Goal: Task Accomplishment & Management: Use online tool/utility

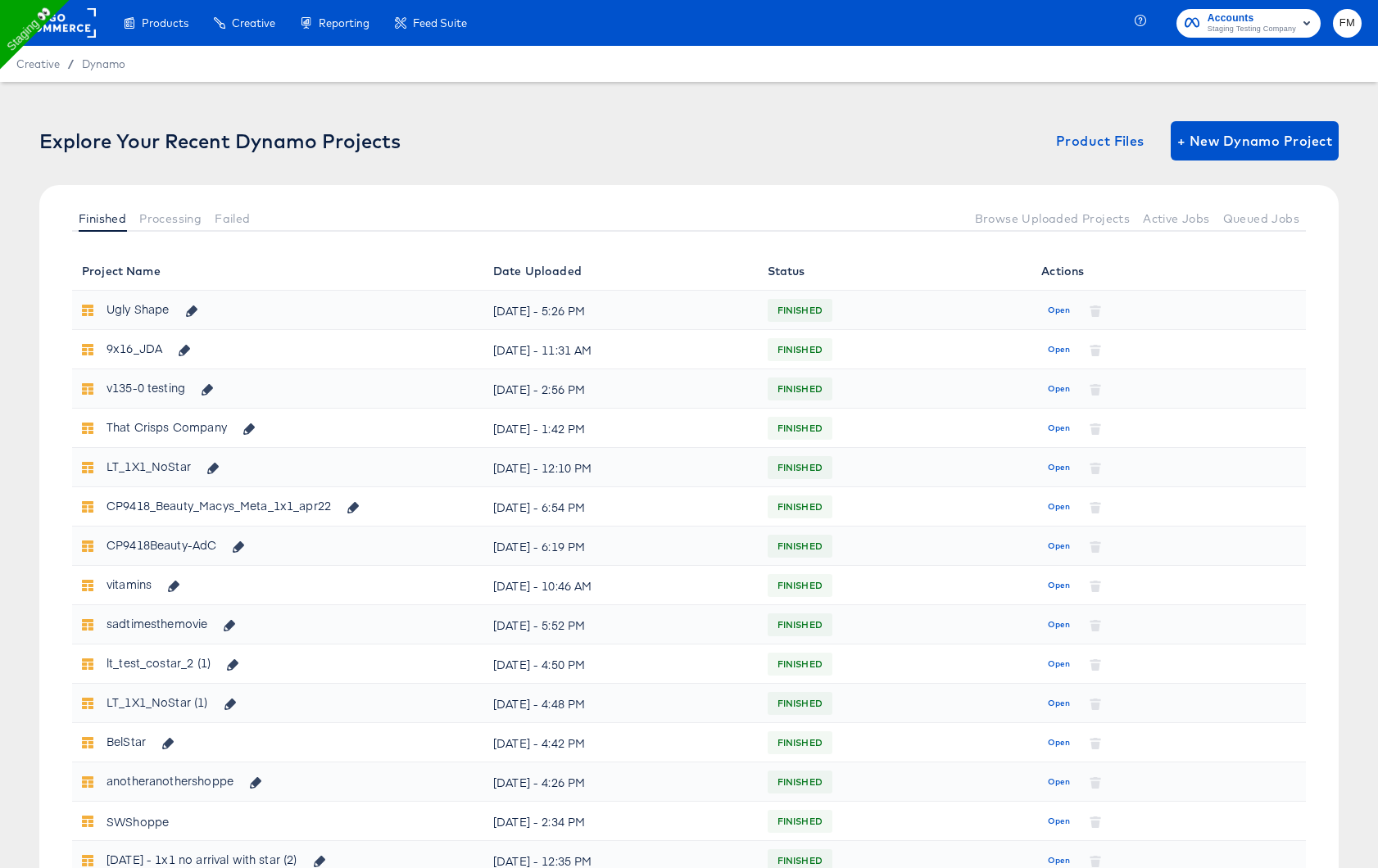
click at [63, 32] on rect at bounding box center [58, 23] width 75 height 29
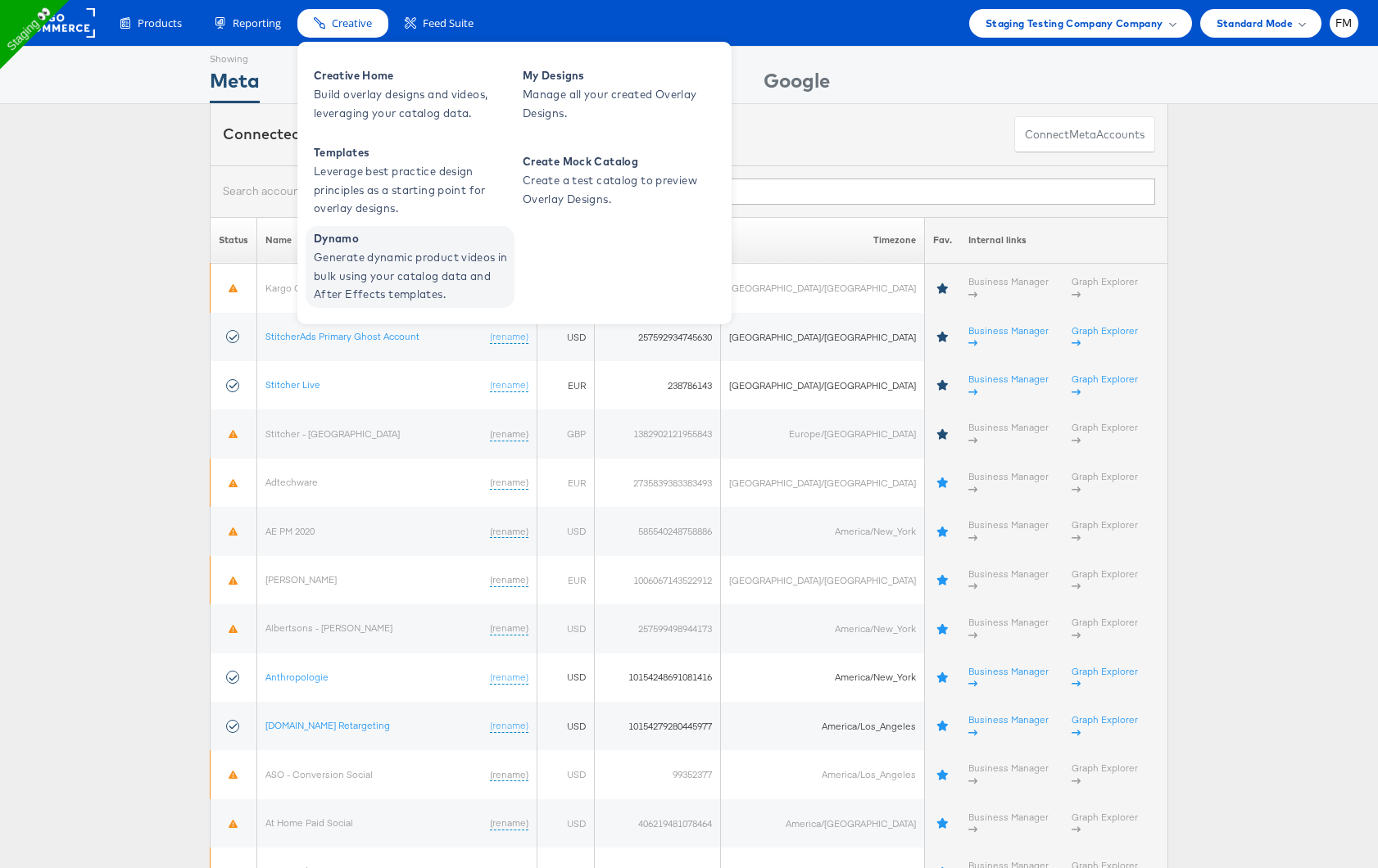
click at [379, 254] on span "Generate dynamic product videos in bulk using your catalog data and After Effec…" at bounding box center [412, 276] width 197 height 55
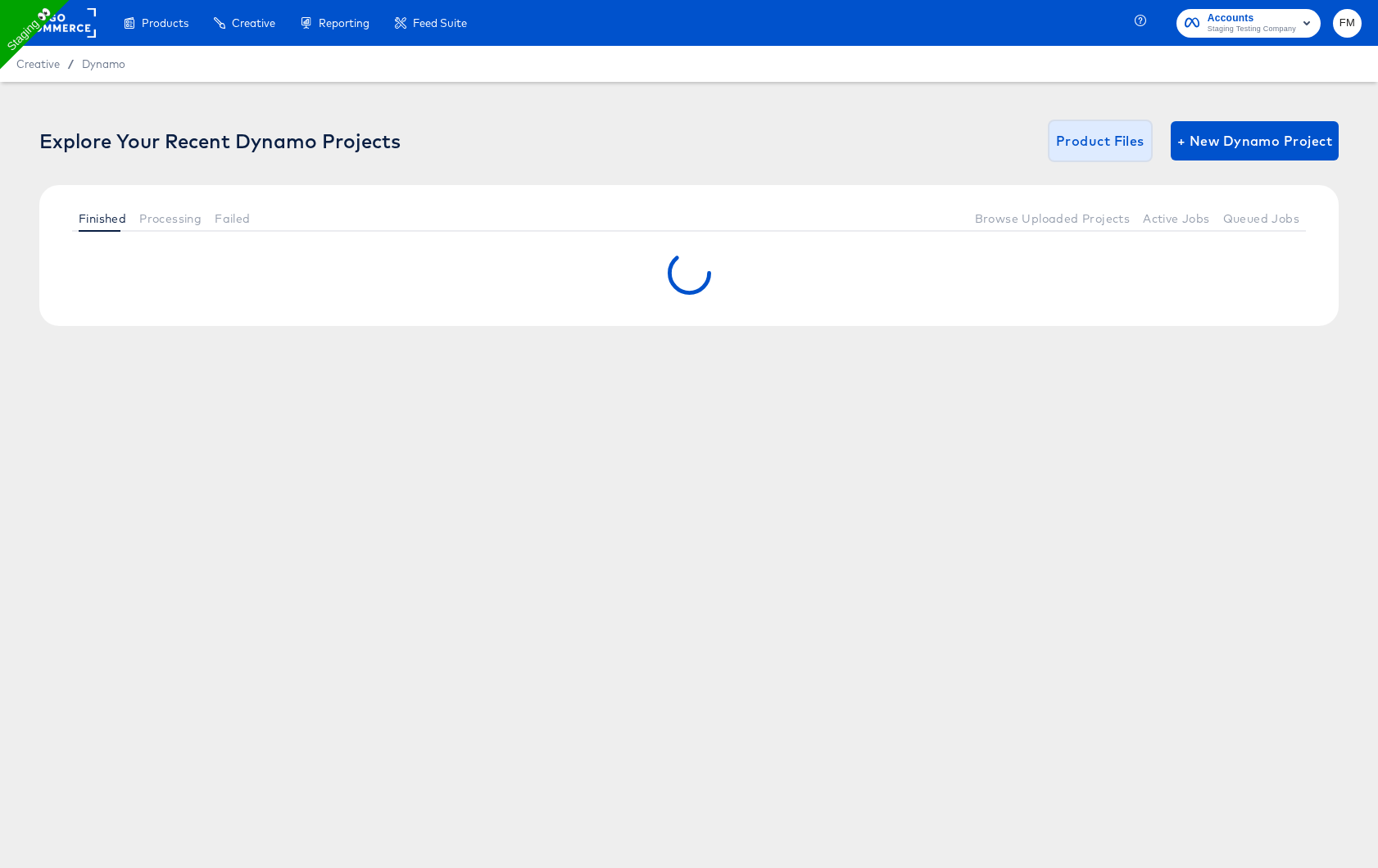
click at [1069, 145] on span "Product Files" at bounding box center [1101, 141] width 88 height 23
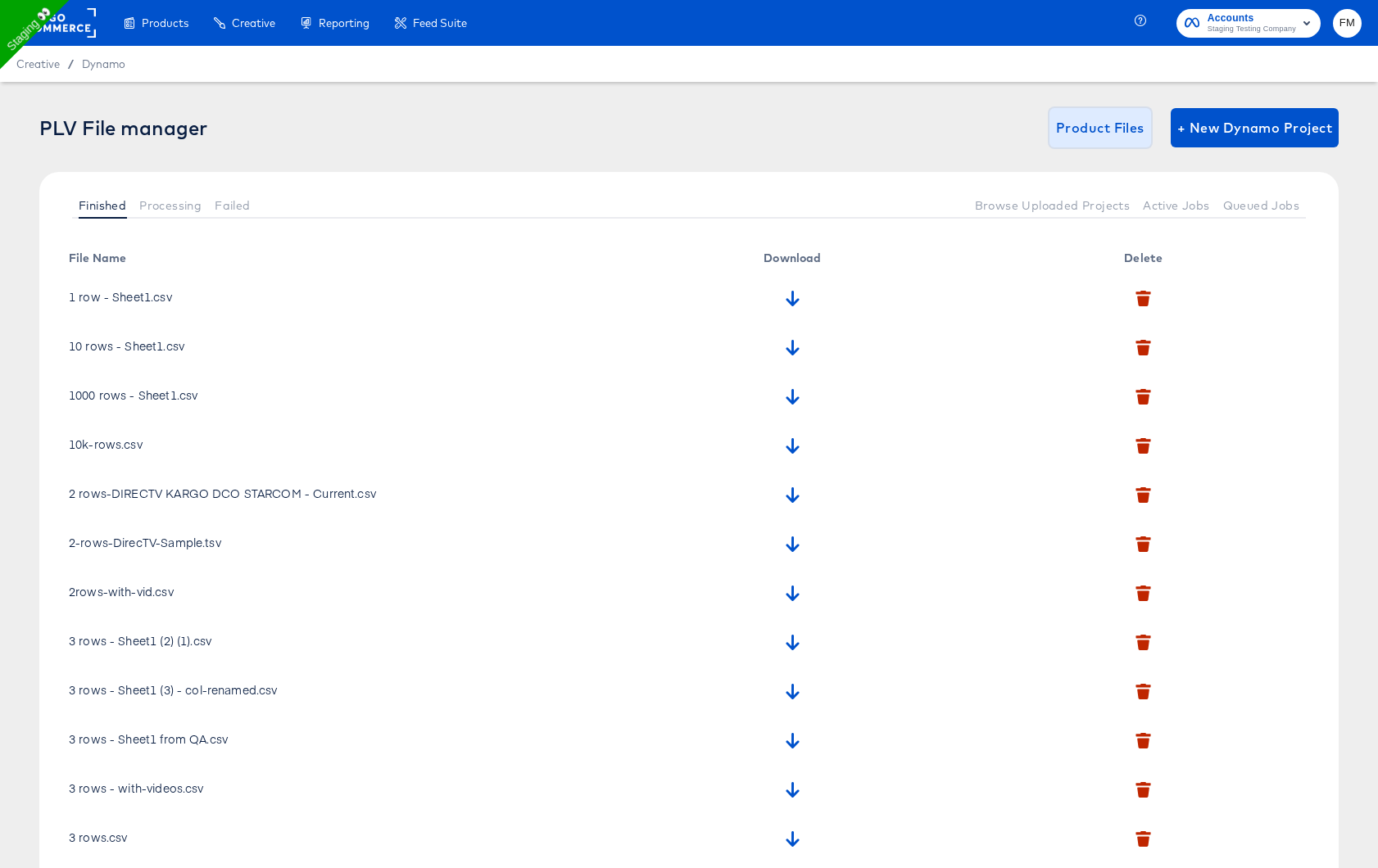
click at [1090, 136] on span "Product Files" at bounding box center [1101, 128] width 88 height 23
click at [1112, 138] on span "Product Files" at bounding box center [1101, 128] width 88 height 23
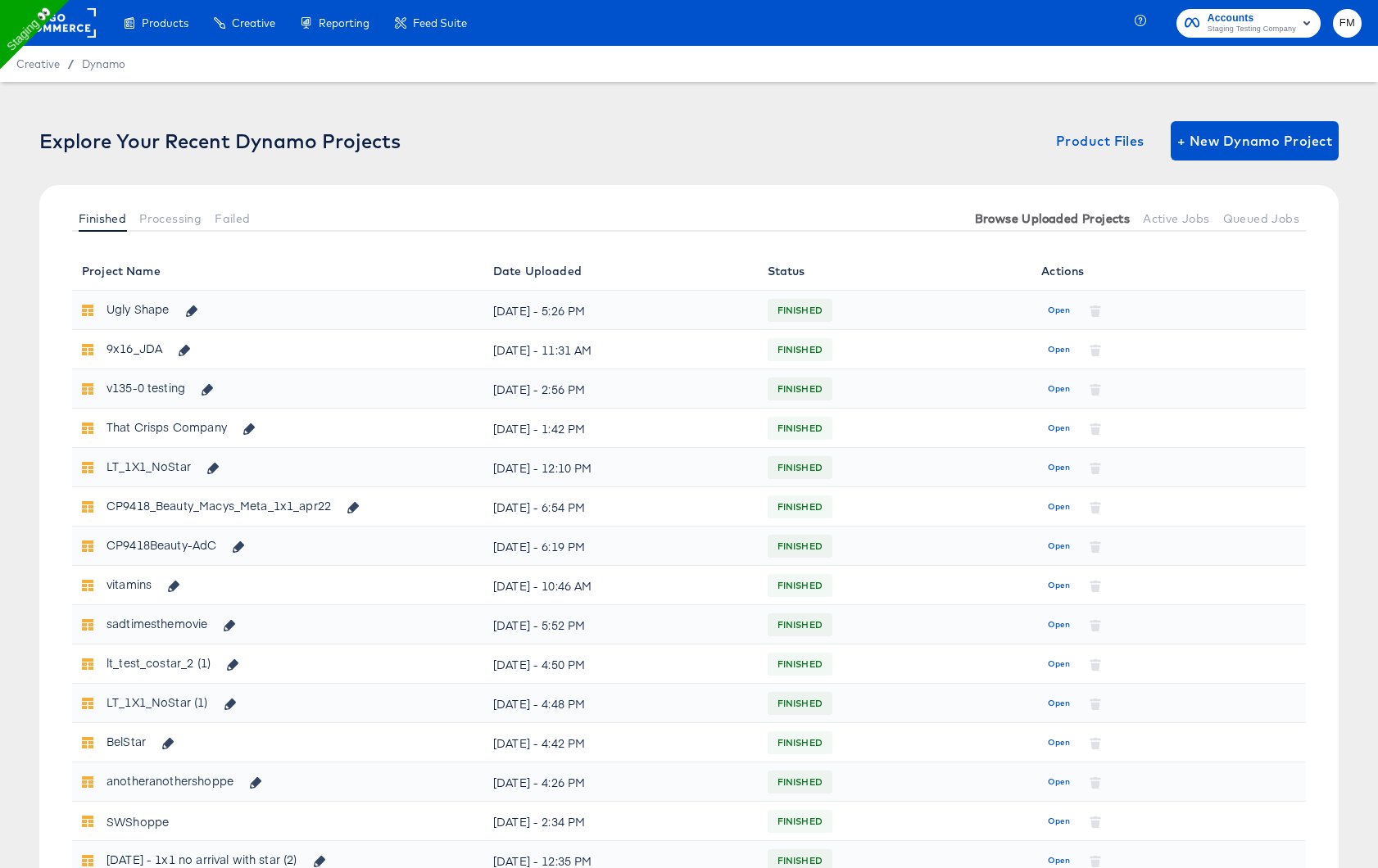
click at [1078, 216] on span "Browse Uploaded Projects" at bounding box center [1053, 219] width 156 height 13
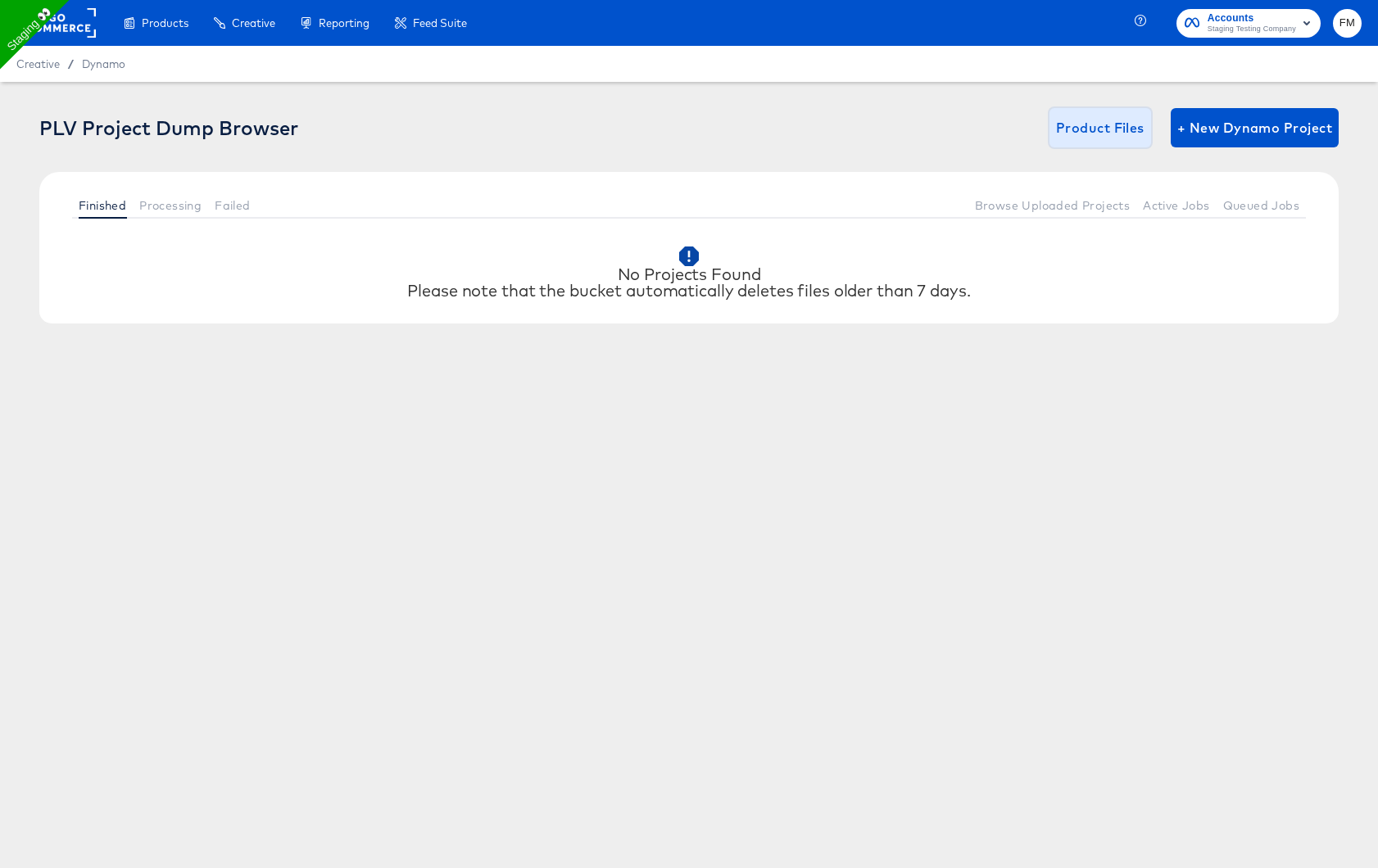
click at [1101, 122] on span "Product Files" at bounding box center [1101, 128] width 88 height 23
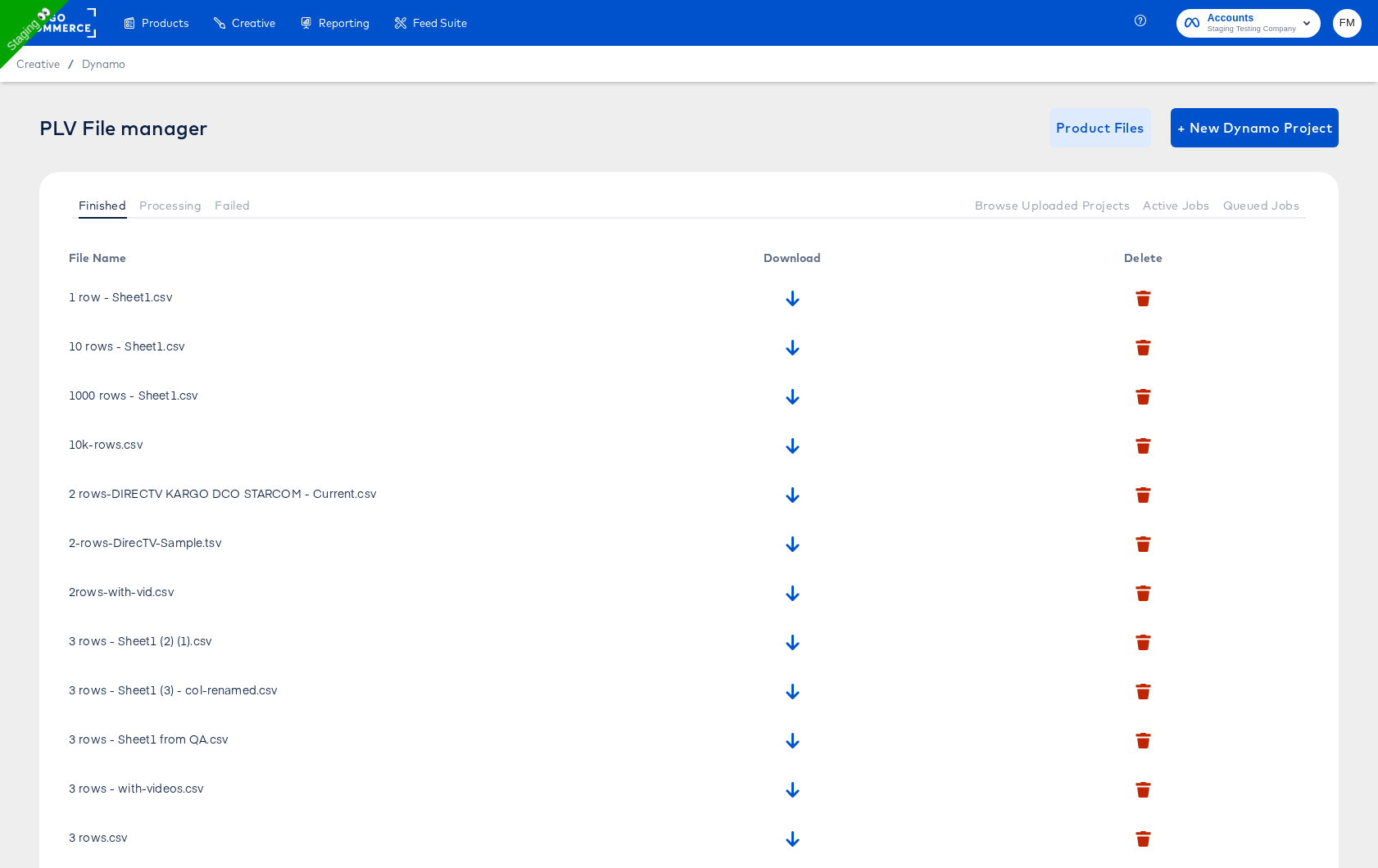
click at [1111, 128] on span "Product Files" at bounding box center [1101, 128] width 88 height 23
click at [1115, 131] on span "Product Files" at bounding box center [1101, 128] width 88 height 23
click at [1102, 129] on span "Product Files" at bounding box center [1101, 128] width 88 height 23
click at [178, 211] on span "Processing" at bounding box center [170, 206] width 62 height 13
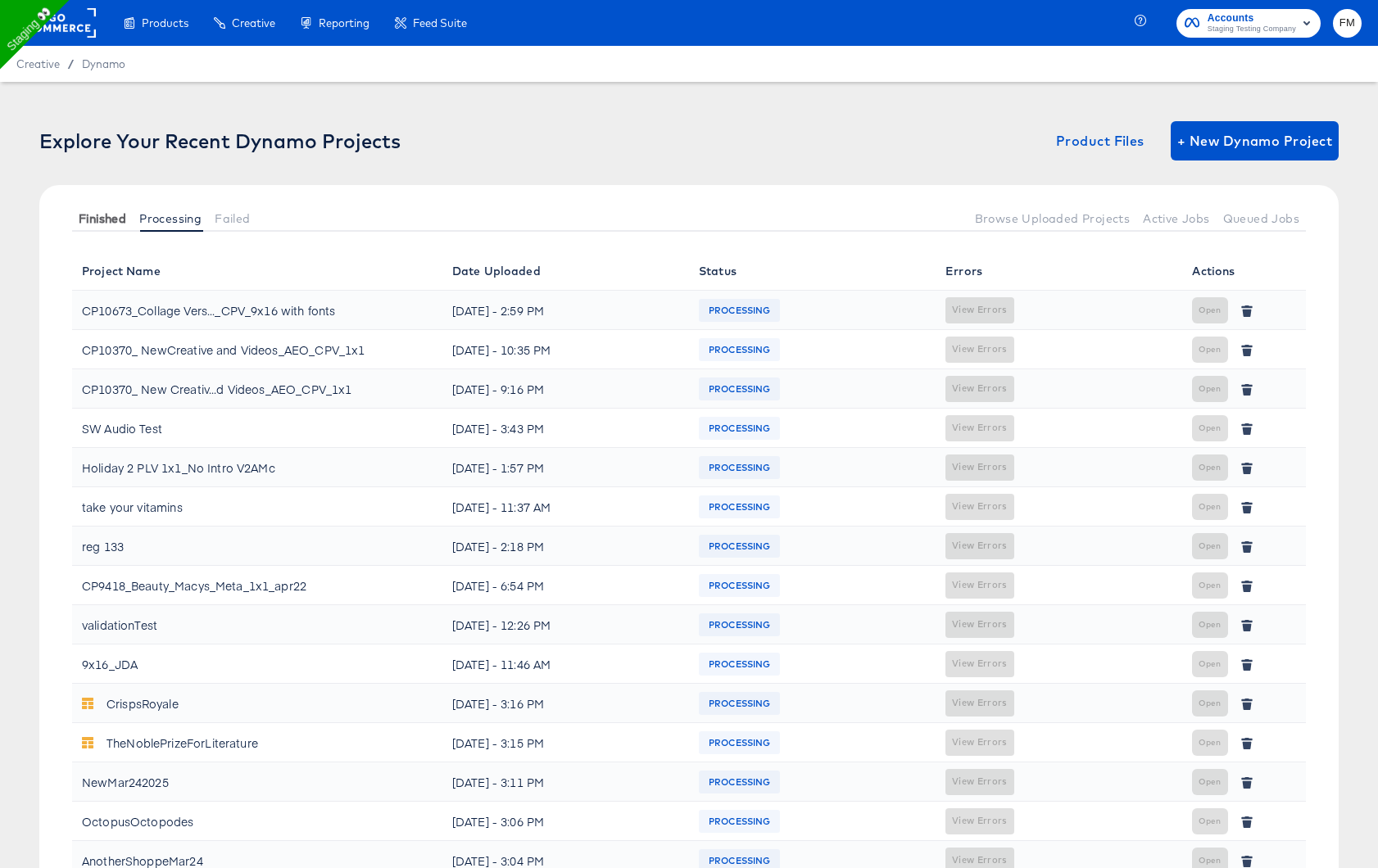
click at [100, 223] on span "Finished" at bounding box center [103, 219] width 48 height 13
click at [114, 223] on span "Finished" at bounding box center [103, 219] width 48 height 13
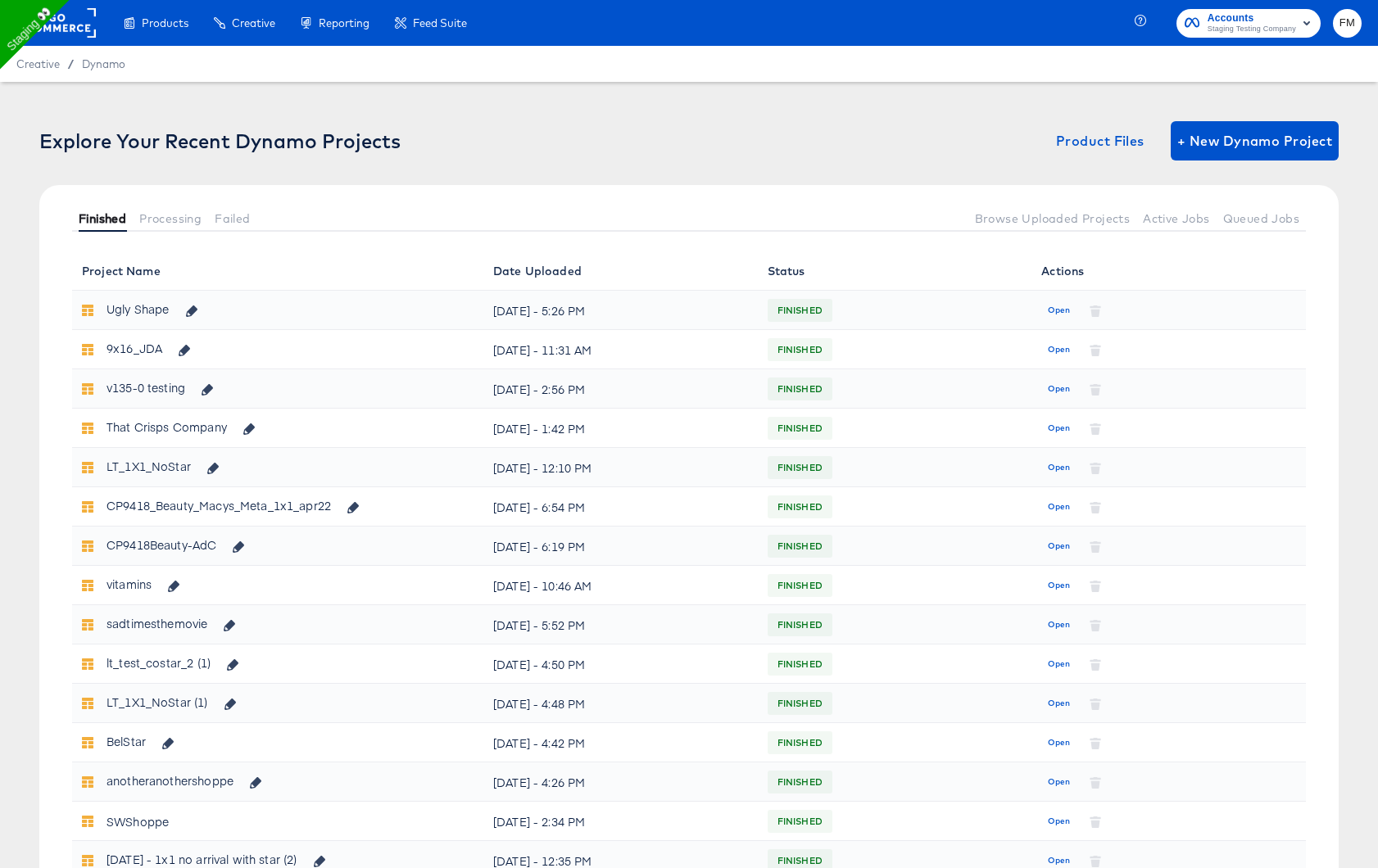
click at [114, 223] on span "Finished" at bounding box center [103, 219] width 48 height 13
click at [1272, 143] on span "+ New Dynamo Project" at bounding box center [1255, 141] width 155 height 23
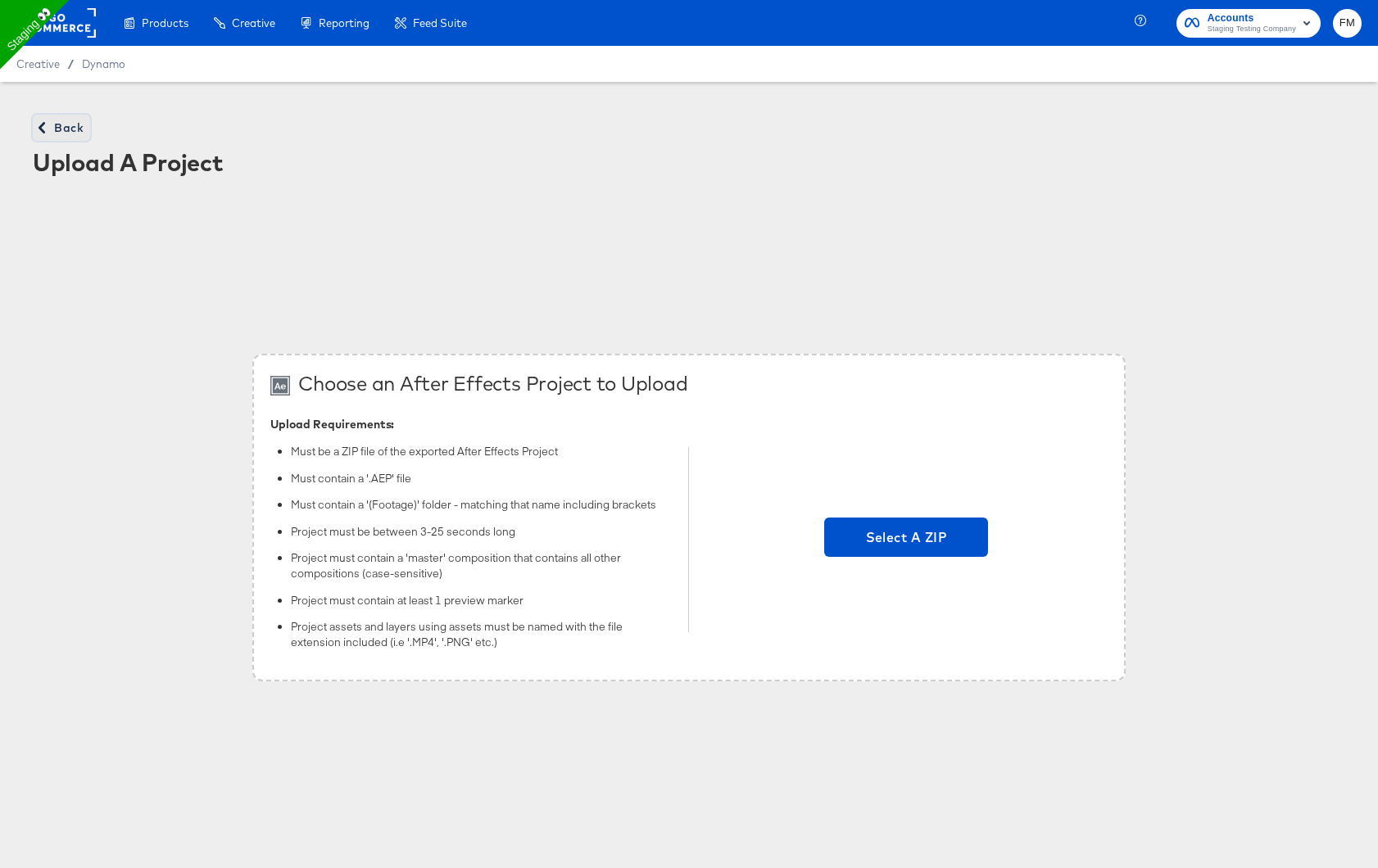
click at [71, 135] on span "Back" at bounding box center [61, 128] width 44 height 21
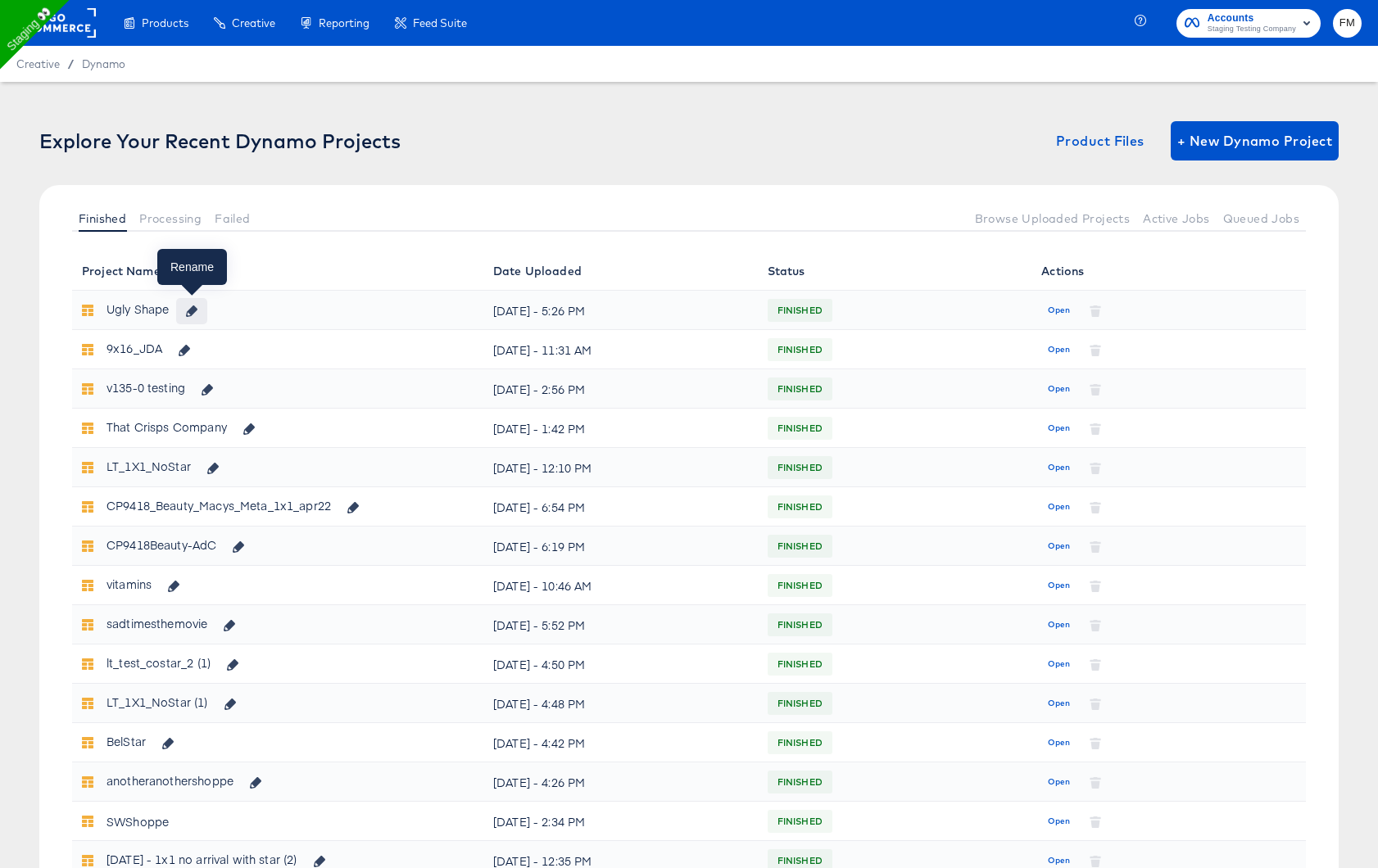
click at [198, 316] on button "button" at bounding box center [191, 311] width 31 height 26
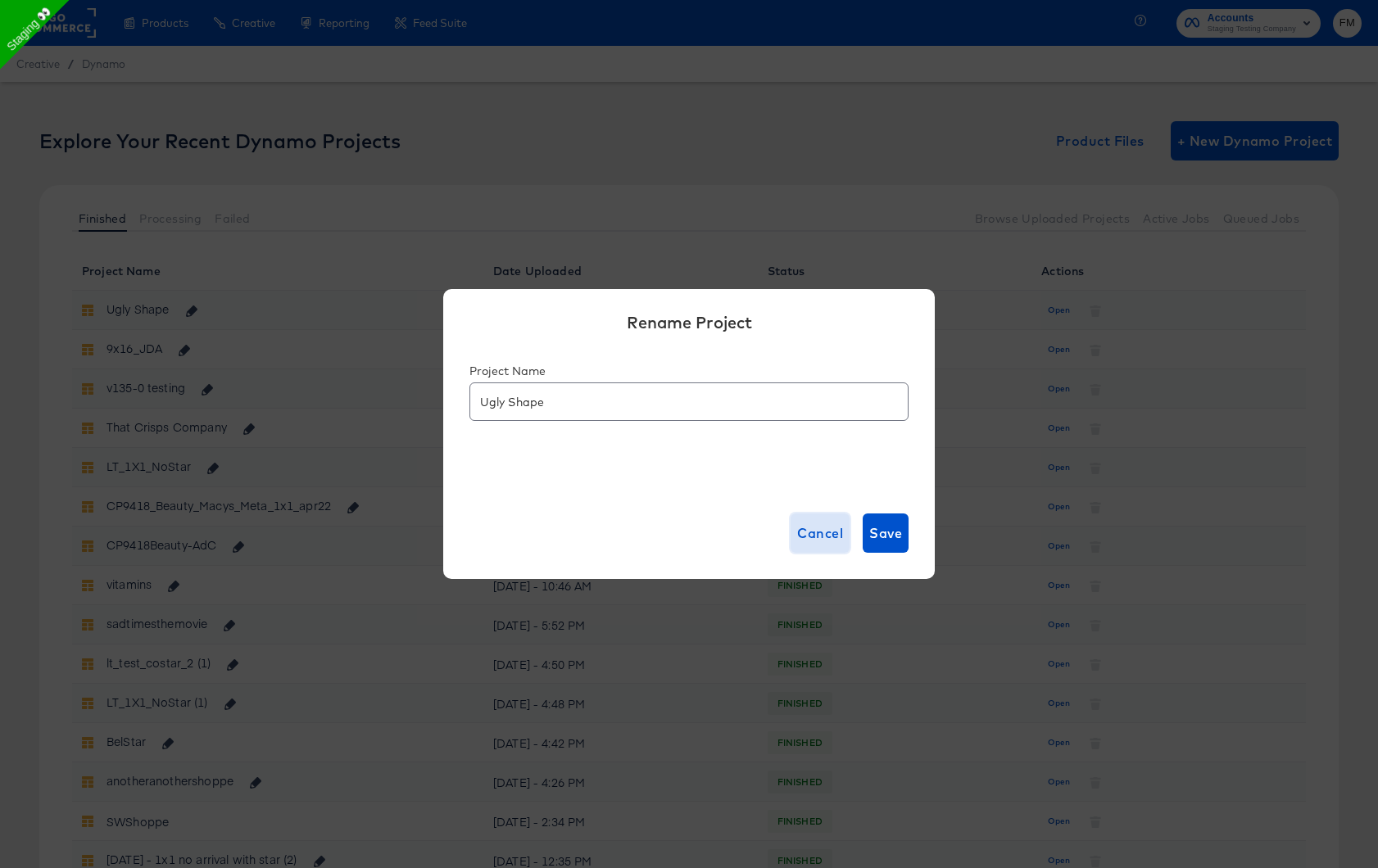
click at [832, 530] on span "Cancel" at bounding box center [820, 533] width 46 height 23
